Goal: Task Accomplishment & Management: Use online tool/utility

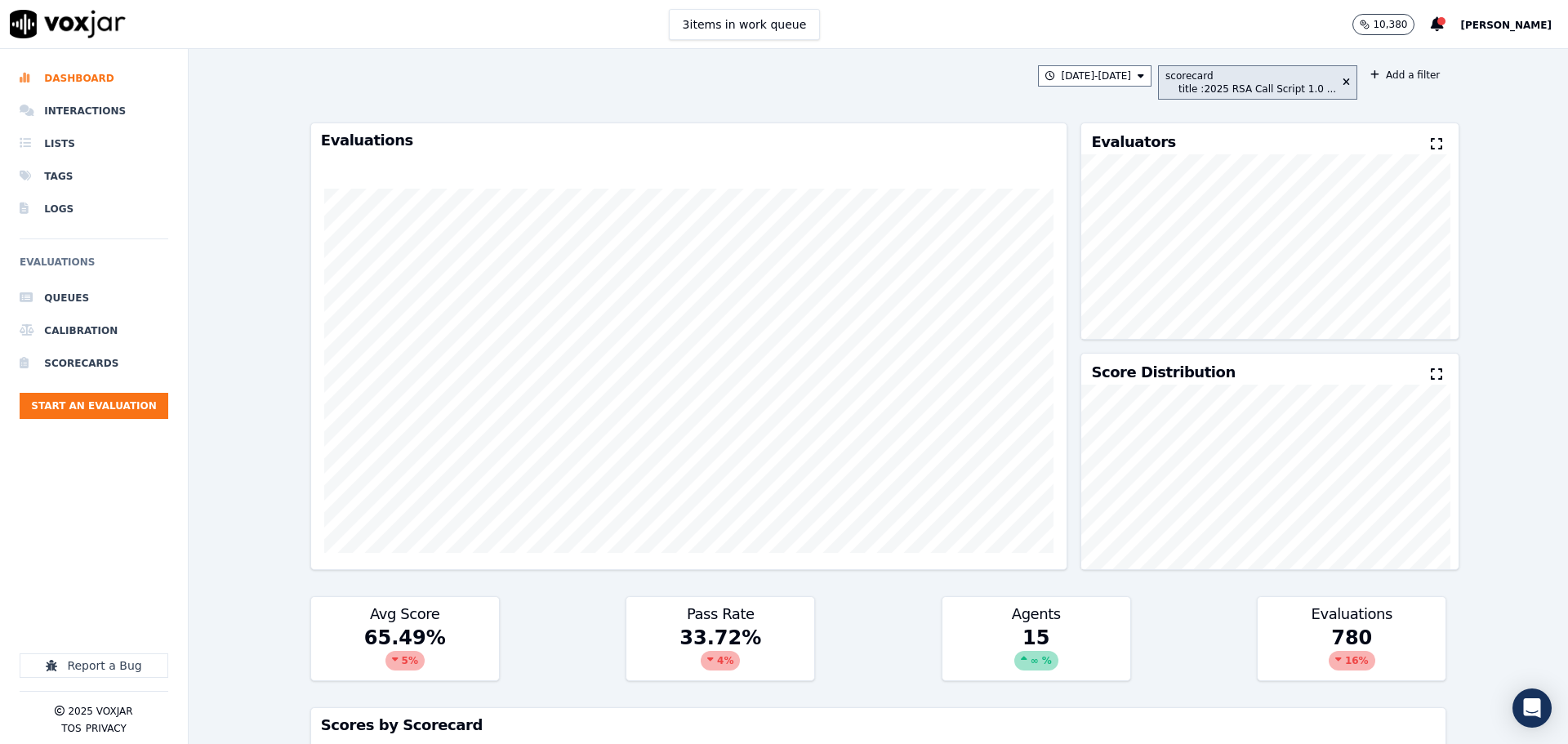
click at [1278, 86] on div "title : 2025 RSA Call Script 1.0 ..." at bounding box center [1257, 89] width 158 height 13
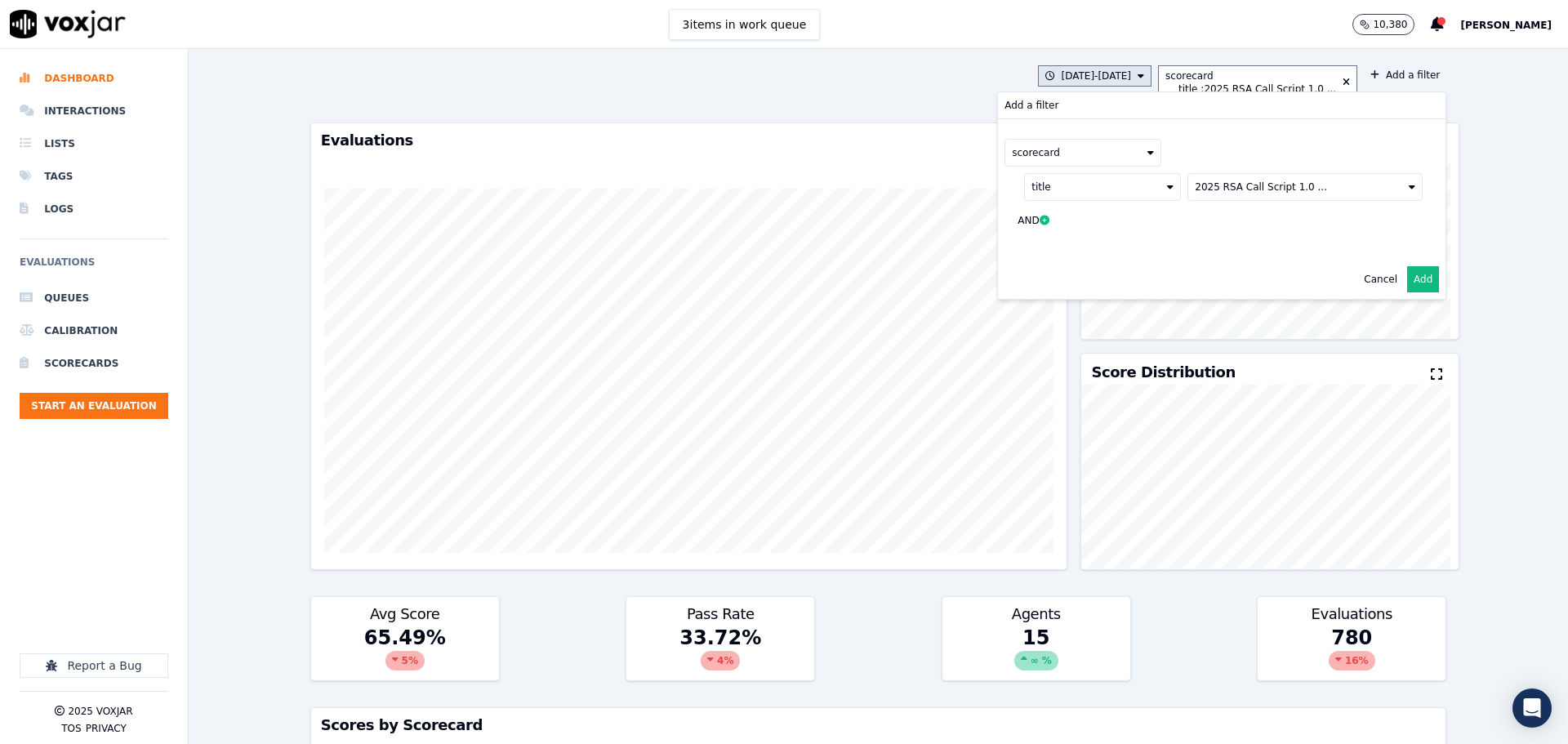
click at [1091, 76] on button "8/10/25 - 8/16/25" at bounding box center [1095, 76] width 114 height 21
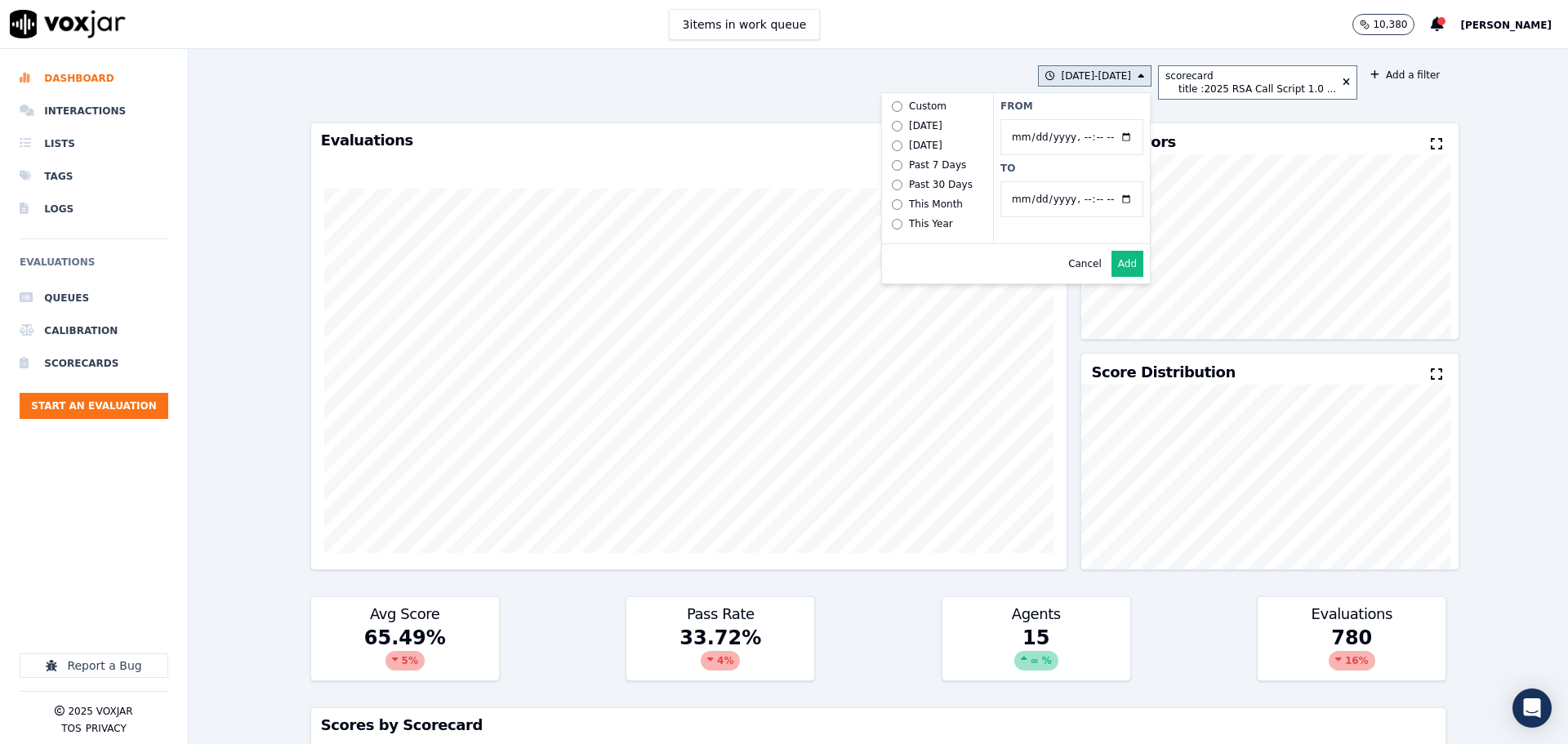
click at [1129, 135] on input "From" at bounding box center [1071, 137] width 143 height 36
type input "2025-07-01T00:00"
click at [1148, 105] on div "From To" at bounding box center [1071, 168] width 157 height 150
click at [1127, 197] on input "To" at bounding box center [1071, 198] width 143 height 36
type input "2025-07-31T23:59"
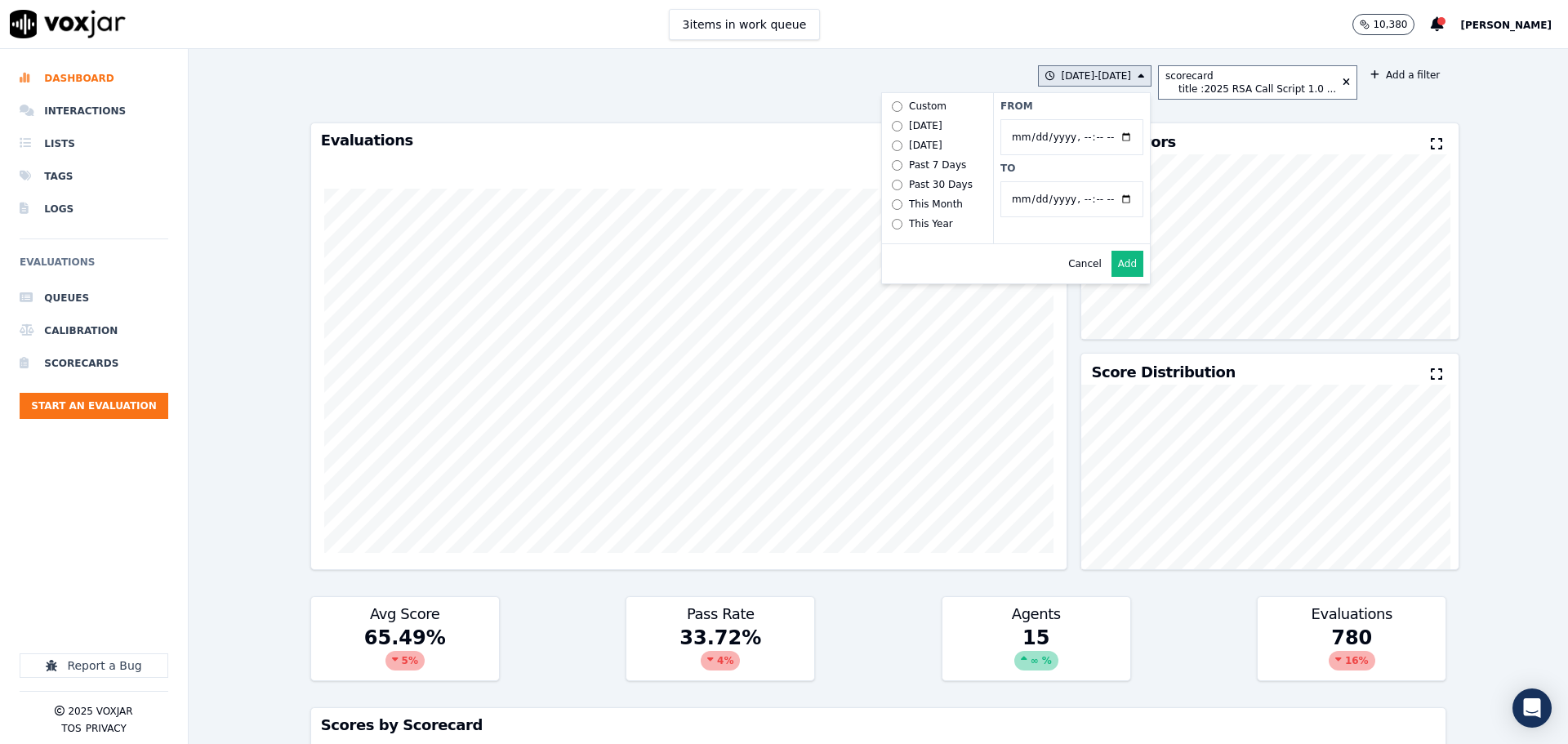
click at [1127, 172] on label "To" at bounding box center [1071, 168] width 143 height 13
click at [1127, 181] on input "To" at bounding box center [1071, 198] width 143 height 36
click at [1130, 277] on button "Add" at bounding box center [1128, 264] width 32 height 26
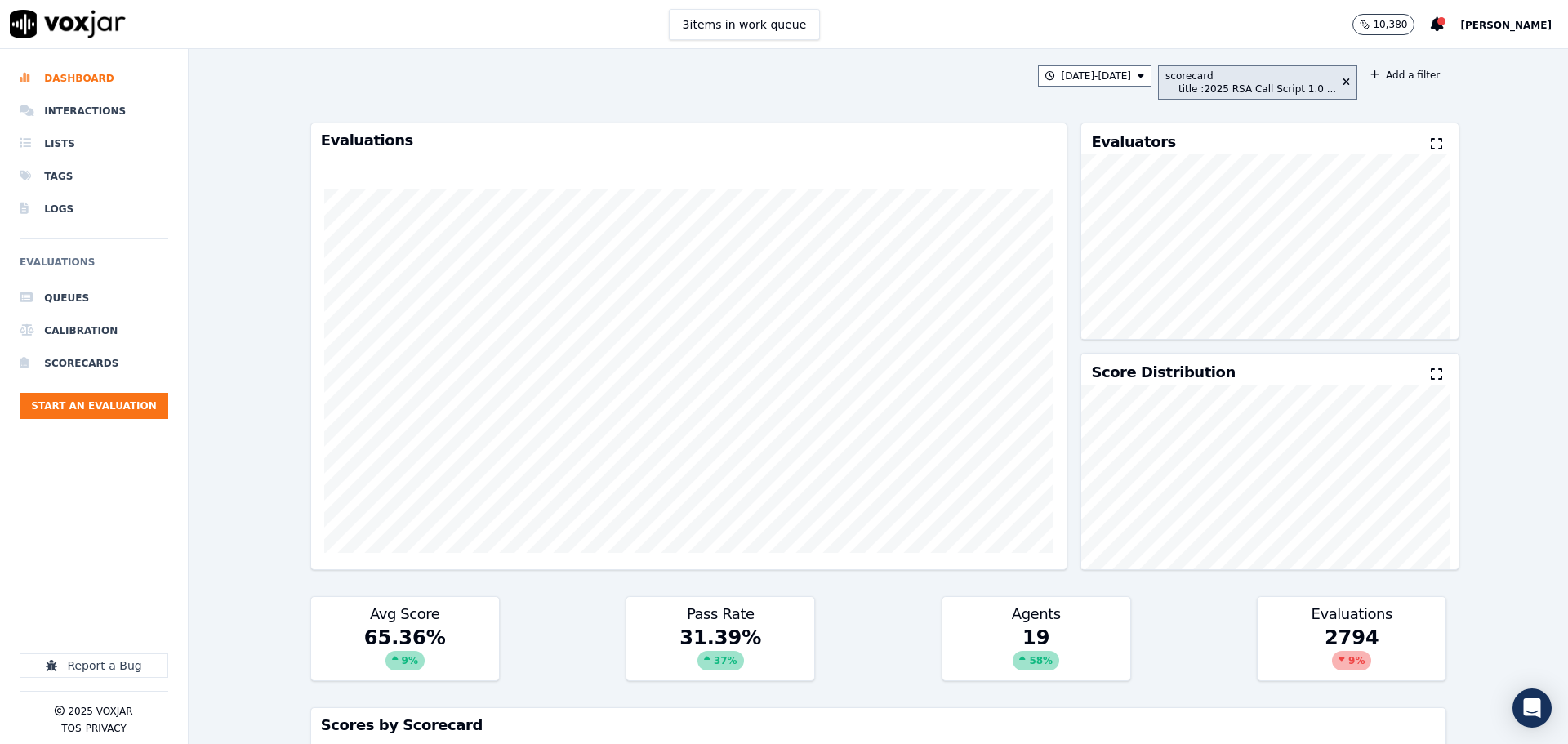
click at [1263, 77] on div "scorecard" at bounding box center [1251, 76] width 171 height 13
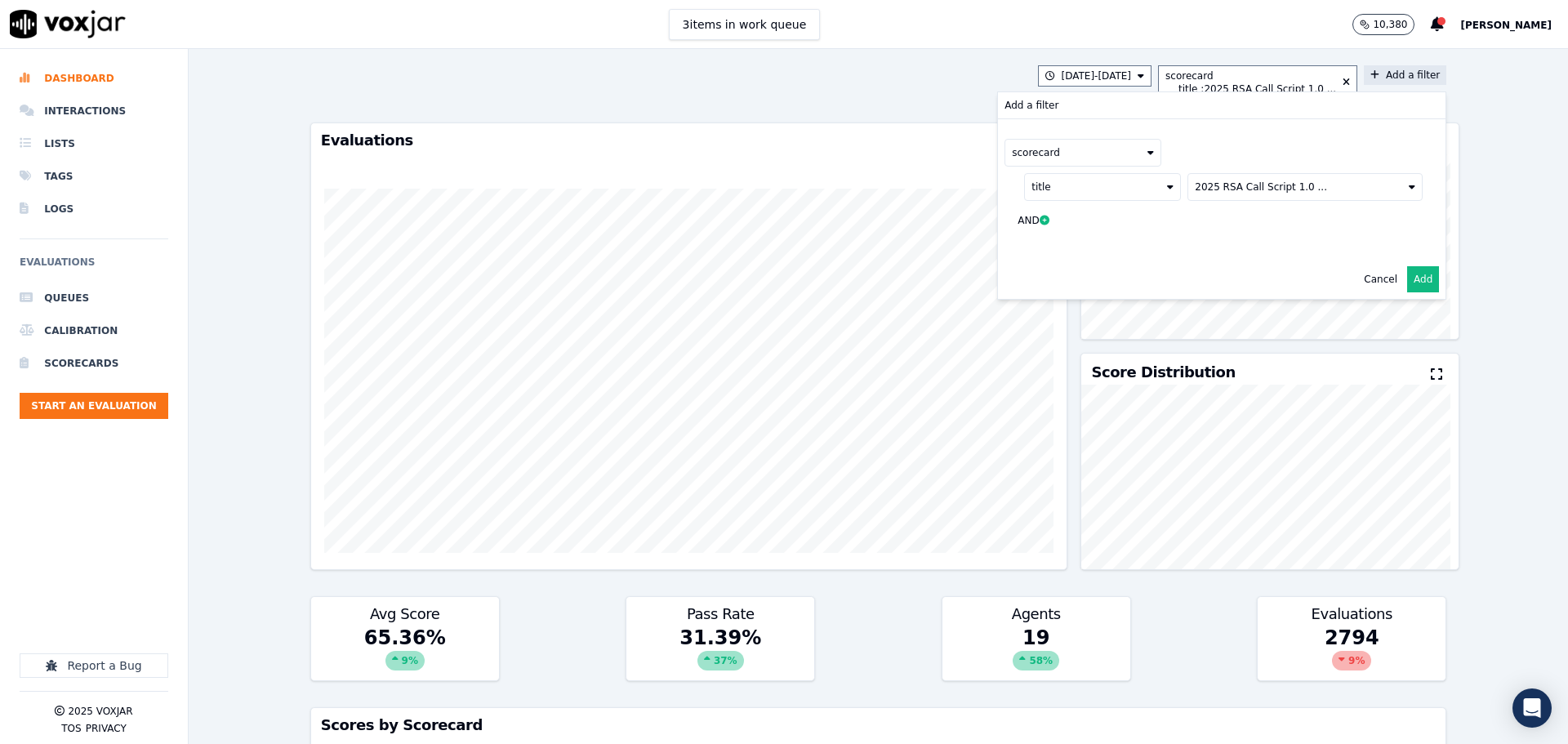
click at [1407, 279] on button "Add" at bounding box center [1423, 280] width 32 height 26
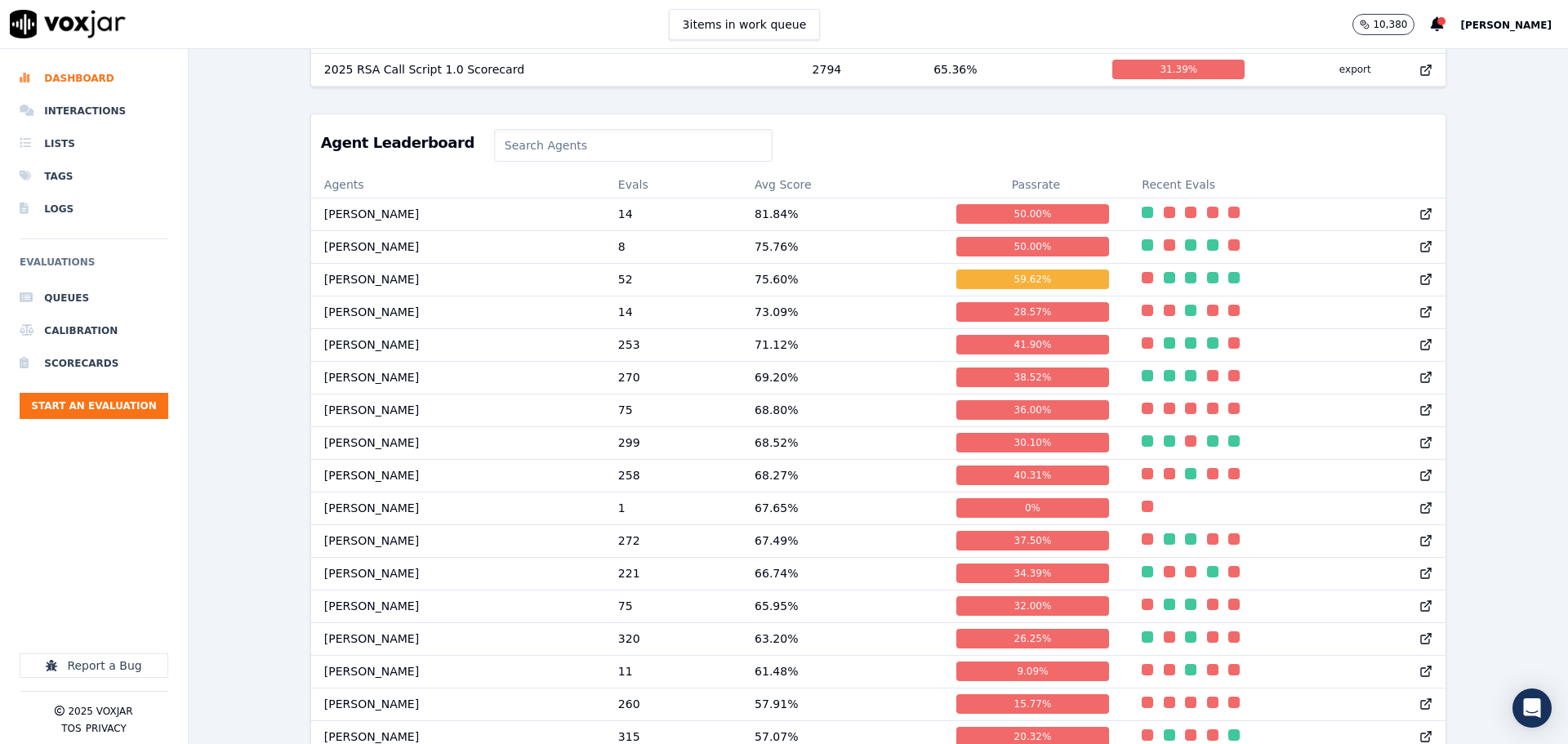
scroll to position [817, 0]
